Goal: Task Accomplishment & Management: Manage account settings

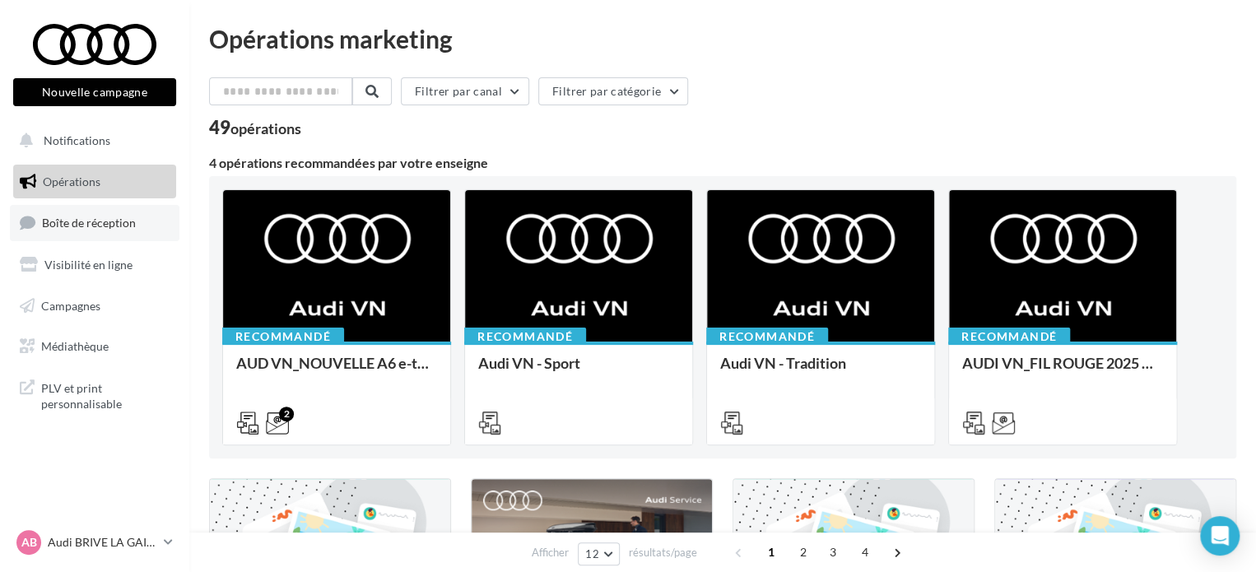
click at [86, 224] on span "Boîte de réception" at bounding box center [89, 223] width 94 height 14
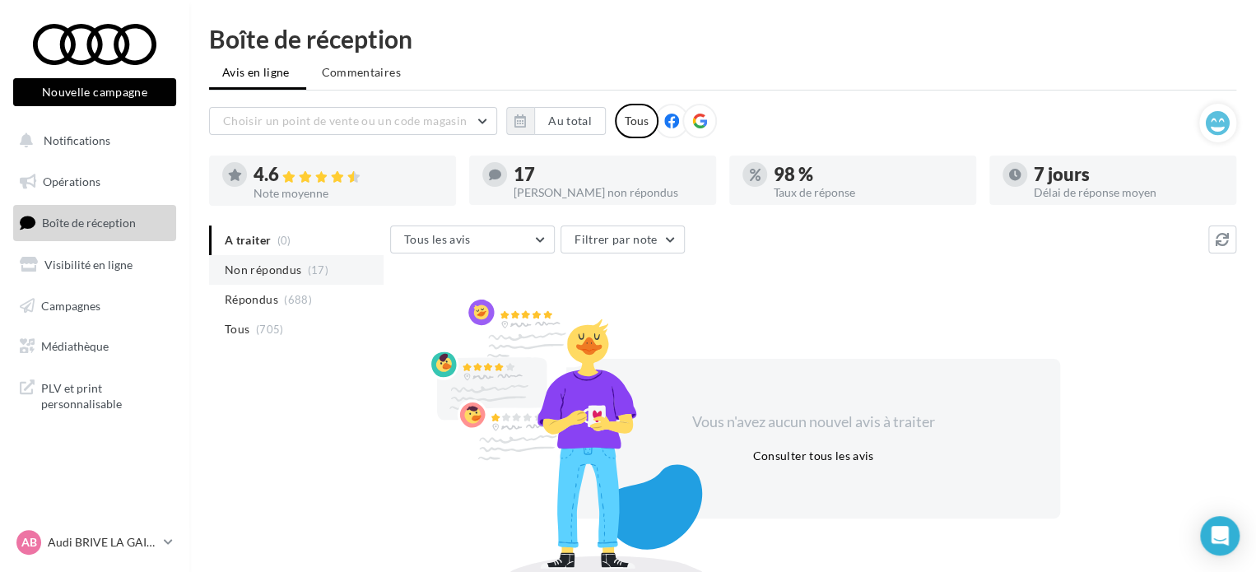
click at [280, 265] on span "Non répondus" at bounding box center [263, 270] width 77 height 16
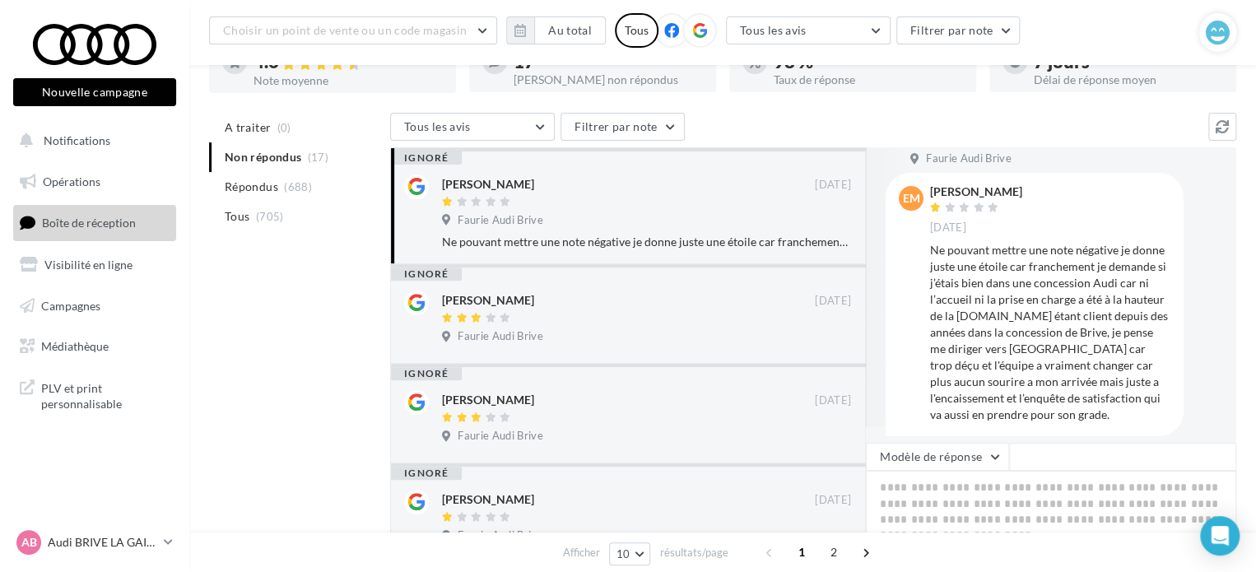
scroll to position [165, 0]
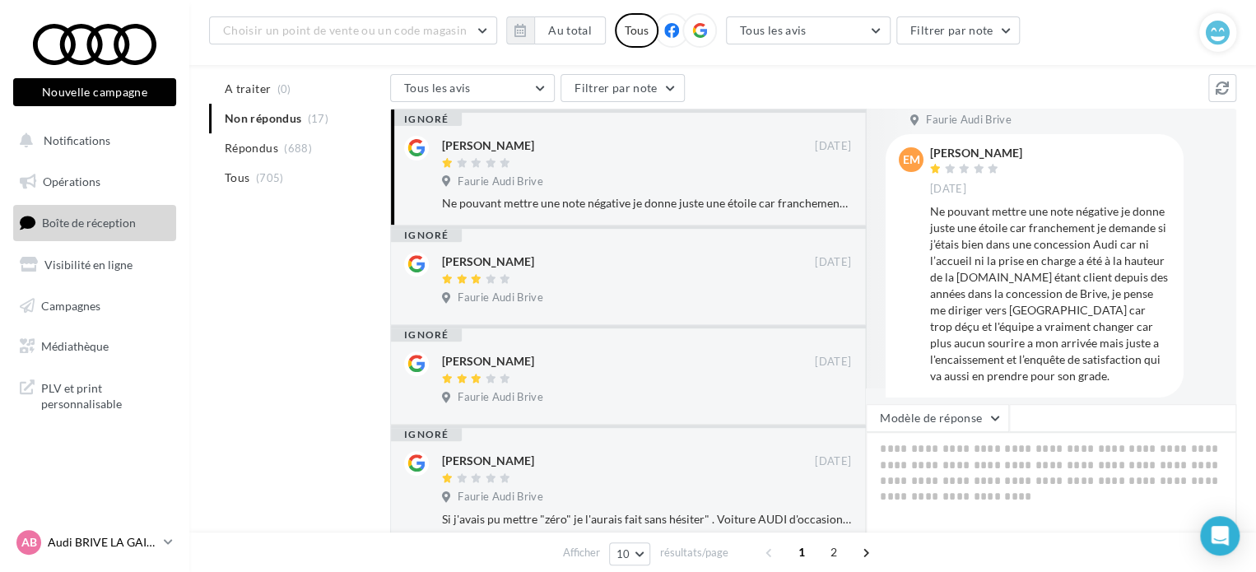
click at [157, 546] on p "Audi BRIVE LA GAILLARDE" at bounding box center [103, 542] width 110 height 16
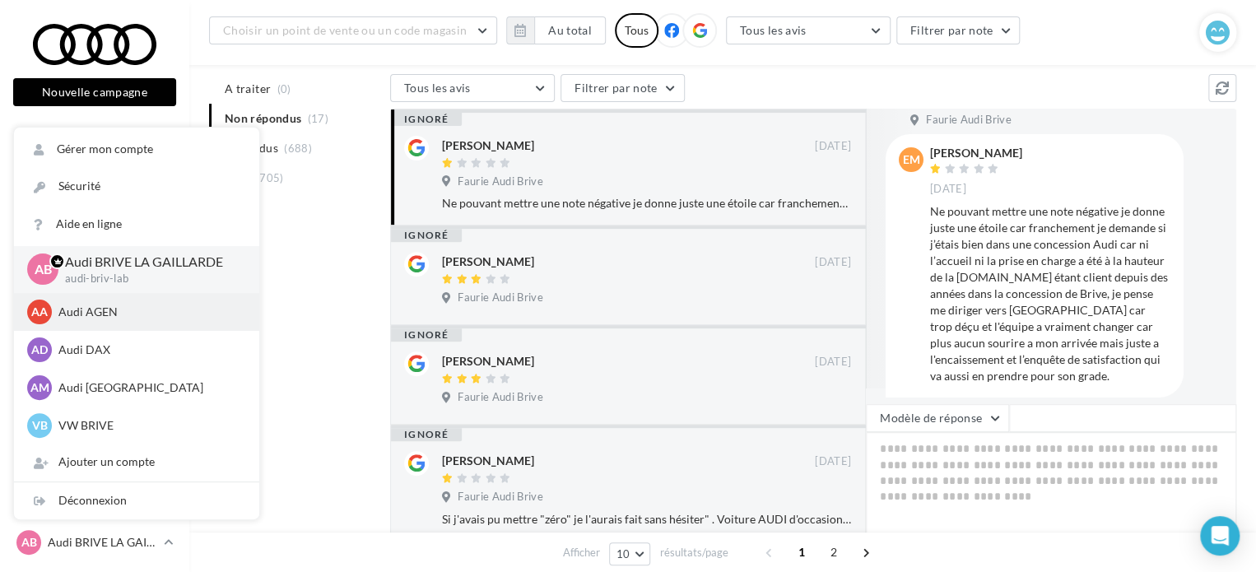
click at [143, 317] on p "Audi AGEN" at bounding box center [148, 312] width 181 height 16
